Goal: Information Seeking & Learning: Learn about a topic

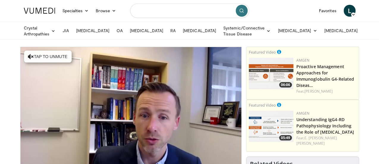
click at [162, 10] on input "Search topics, interventions" at bounding box center [189, 11] width 119 height 14
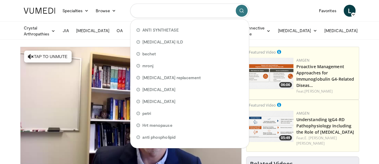
click at [172, 4] on input "Search topics, interventions" at bounding box center [189, 11] width 119 height 14
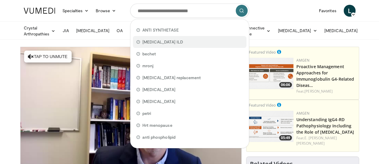
click at [154, 42] on span "Scleroderma ILD" at bounding box center [162, 42] width 41 height 6
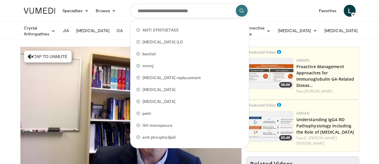
type input "**********"
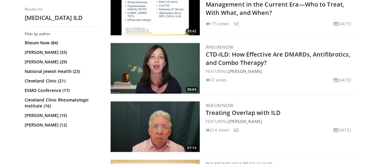
scroll to position [765, 0]
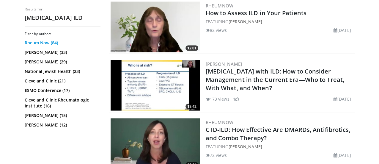
click at [25, 44] on link "Rheum Now (84)" at bounding box center [62, 43] width 74 height 6
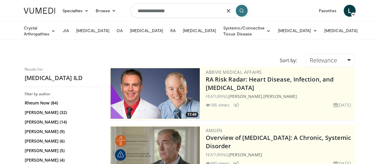
drag, startPoint x: 174, startPoint y: 8, endPoint x: 102, endPoint y: 17, distance: 72.7
click at [102, 17] on nav "Specialties Adult & Family Medicine Allergy, Asthma, Immunology Anesthesiology …" at bounding box center [189, 10] width 339 height 21
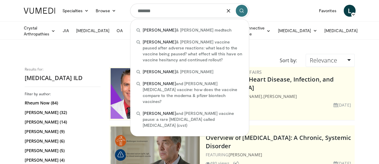
type input "*******"
click at [238, 12] on button "submit" at bounding box center [242, 11] width 12 height 12
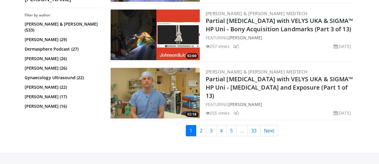
scroll to position [1543, 0]
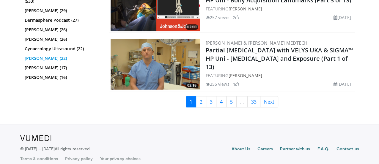
click at [32, 55] on link "[PERSON_NAME] (22)" at bounding box center [62, 58] width 74 height 6
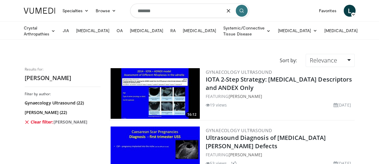
drag, startPoint x: 157, startPoint y: 12, endPoint x: 195, endPoint y: 1, distance: 40.2
click at [164, 9] on input "*******" at bounding box center [189, 11] width 119 height 14
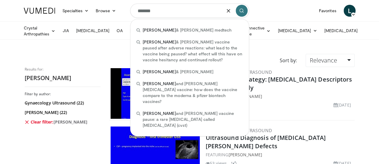
click at [241, 9] on icon "submit" at bounding box center [241, 10] width 5 height 5
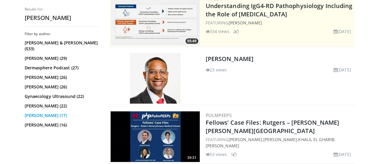
scroll to position [135, 0]
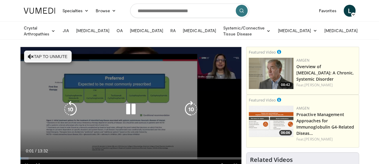
click at [42, 59] on button "Tap to unmute" at bounding box center [48, 57] width 48 height 12
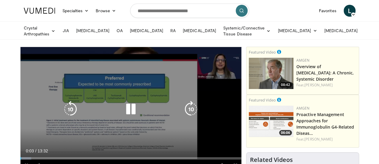
click at [126, 109] on icon "Video Player" at bounding box center [130, 109] width 17 height 17
click at [126, 113] on icon "Video Player" at bounding box center [130, 109] width 17 height 17
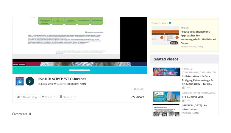
scroll to position [45, 0]
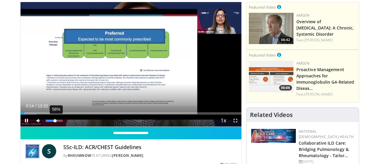
drag, startPoint x: 48, startPoint y: 132, endPoint x: 40, endPoint y: 133, distance: 8.4
click at [44, 126] on div "58%" at bounding box center [54, 120] width 21 height 12
click at [46, 122] on div "Volume Level" at bounding box center [49, 120] width 6 height 2
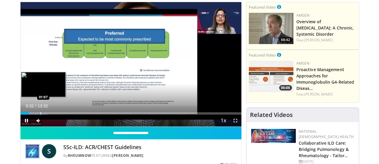
drag, startPoint x: 15, startPoint y: 124, endPoint x: 26, endPoint y: 123, distance: 10.7
click at [26, 123] on video-js "**********" at bounding box center [131, 64] width 221 height 125
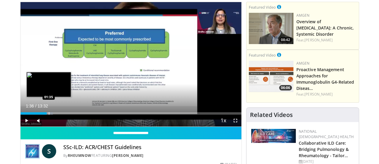
drag, startPoint x: 24, startPoint y: 123, endPoint x: 33, endPoint y: 123, distance: 8.6
click at [49, 114] on div "Progress Bar" at bounding box center [49, 113] width 1 height 2
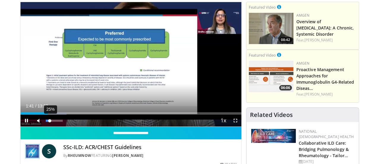
drag, startPoint x: 31, startPoint y: 131, endPoint x: 35, endPoint y: 131, distance: 3.6
click at [46, 122] on div "Volume Level" at bounding box center [48, 120] width 4 height 2
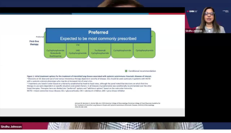
scroll to position [4, 0]
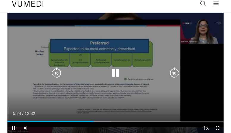
click at [106, 83] on div "10 seconds Tap to unmute" at bounding box center [115, 74] width 216 height 122
click at [97, 83] on div "10 seconds Tap to unmute" at bounding box center [115, 74] width 216 height 122
click at [91, 61] on div "10 seconds Tap to unmute" at bounding box center [115, 74] width 216 height 122
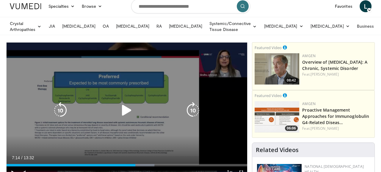
click at [124, 111] on icon "Video Player" at bounding box center [126, 110] width 17 height 17
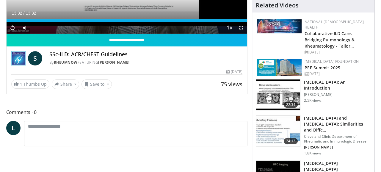
scroll to position [135, 0]
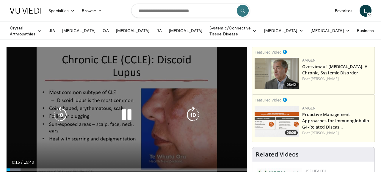
click at [127, 110] on icon "Video Player" at bounding box center [126, 114] width 17 height 17
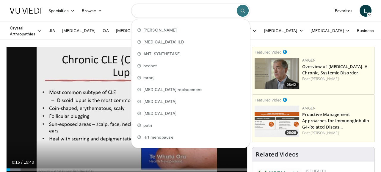
click at [143, 13] on input "Search topics, interventions" at bounding box center [190, 11] width 119 height 14
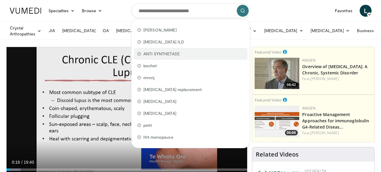
click at [154, 52] on span "ANTI SYNTHETASE" at bounding box center [161, 54] width 36 height 6
type input "**********"
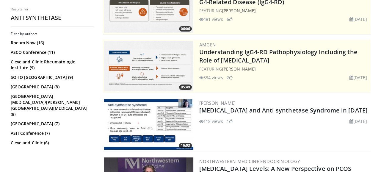
scroll to position [135, 0]
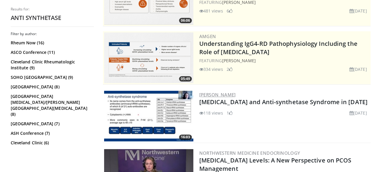
click at [213, 93] on link "[PERSON_NAME]" at bounding box center [217, 95] width 37 height 6
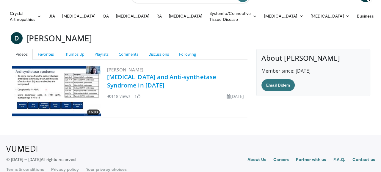
scroll to position [23, 0]
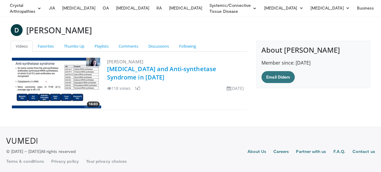
click at [116, 67] on link "[MEDICAL_DATA] and Anti-synthetase Syndrome in [DATE]" at bounding box center [161, 73] width 109 height 16
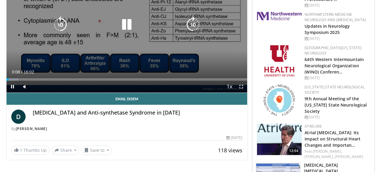
scroll to position [45, 0]
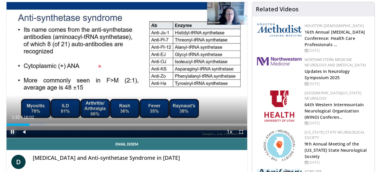
click at [13, 130] on span "Video Player" at bounding box center [13, 132] width 12 height 12
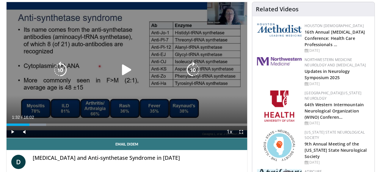
click at [126, 66] on icon "Video Player" at bounding box center [126, 70] width 17 height 17
drag, startPoint x: 125, startPoint y: 70, endPoint x: 112, endPoint y: 12, distance: 59.7
click at [124, 67] on icon "Video Player" at bounding box center [126, 70] width 17 height 17
